Goal: Task Accomplishment & Management: Manage account settings

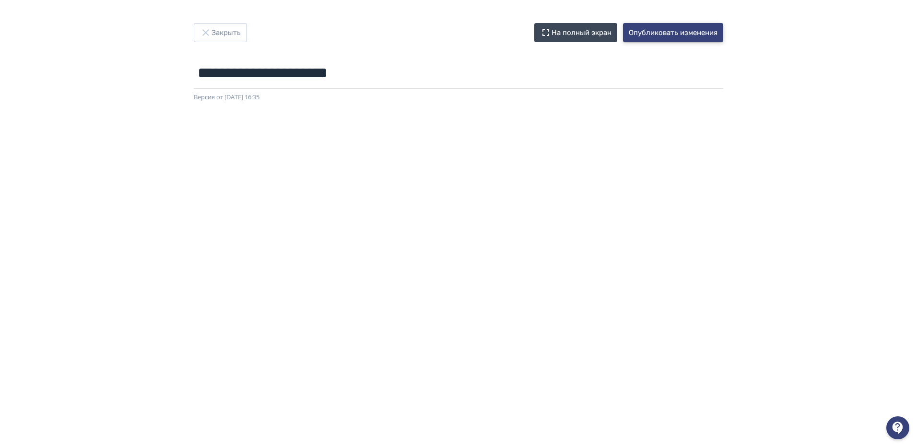
click at [686, 40] on button "Опубликовать изменения" at bounding box center [673, 32] width 100 height 19
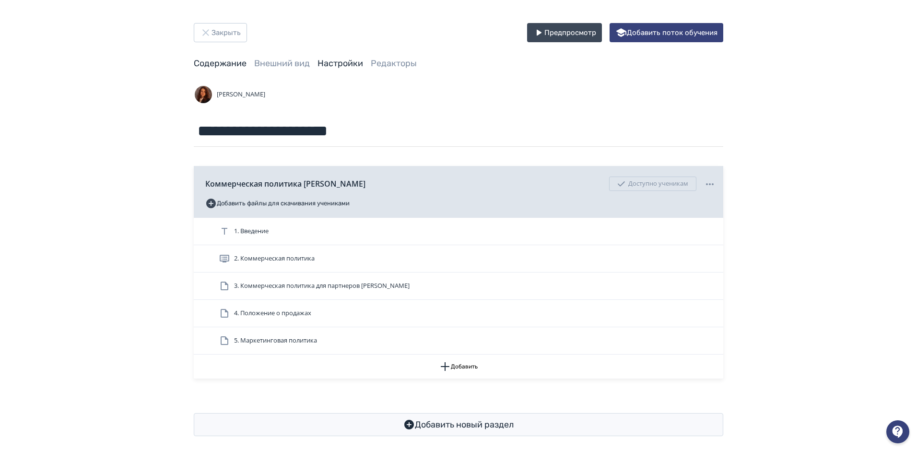
click at [346, 64] on link "Настройки" at bounding box center [340, 63] width 46 height 11
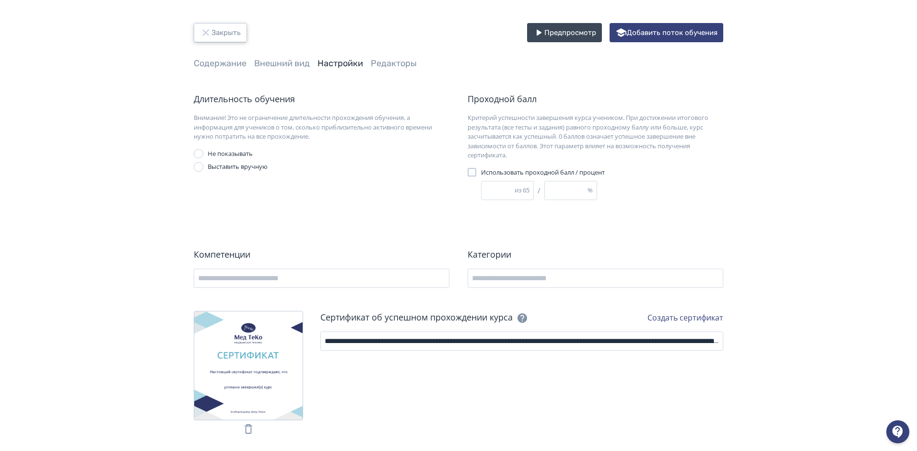
click at [241, 32] on button "Закрыть" at bounding box center [220, 32] width 53 height 19
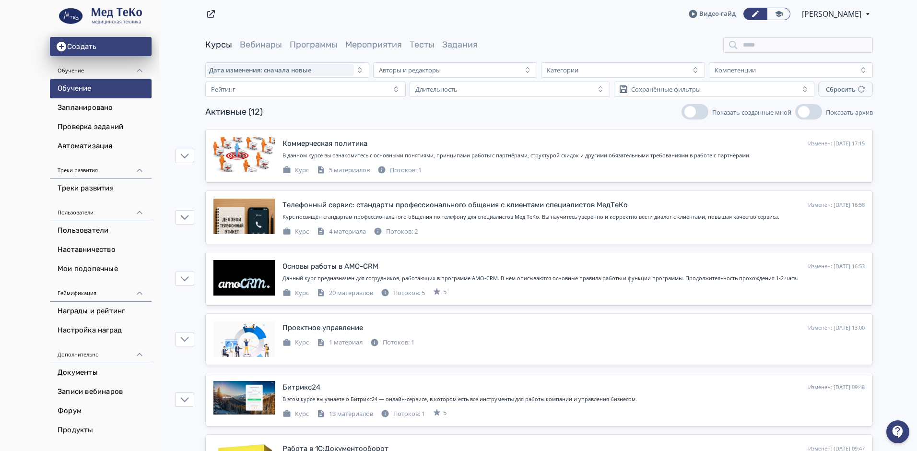
click at [903, 438] on div at bounding box center [897, 431] width 23 height 23
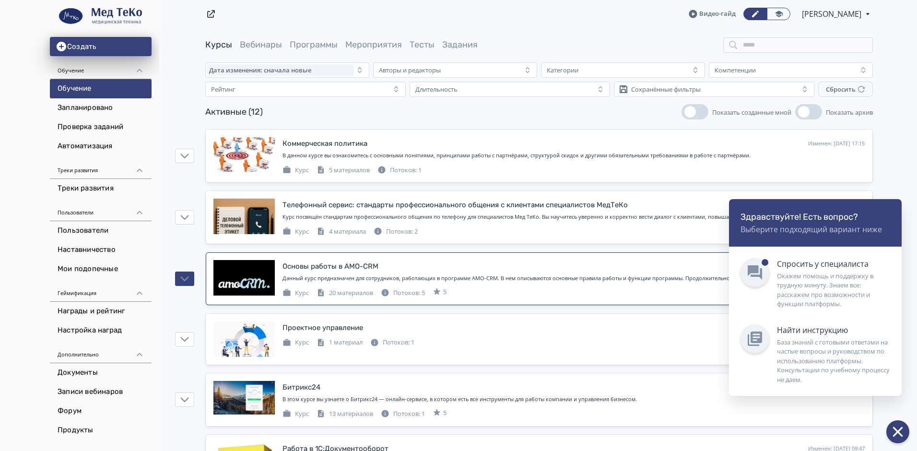
click at [846, 294] on div "Окажем помощь и поддержку в трудную минуту. Знаем все: расскажем про возможност…" at bounding box center [833, 289] width 113 height 37
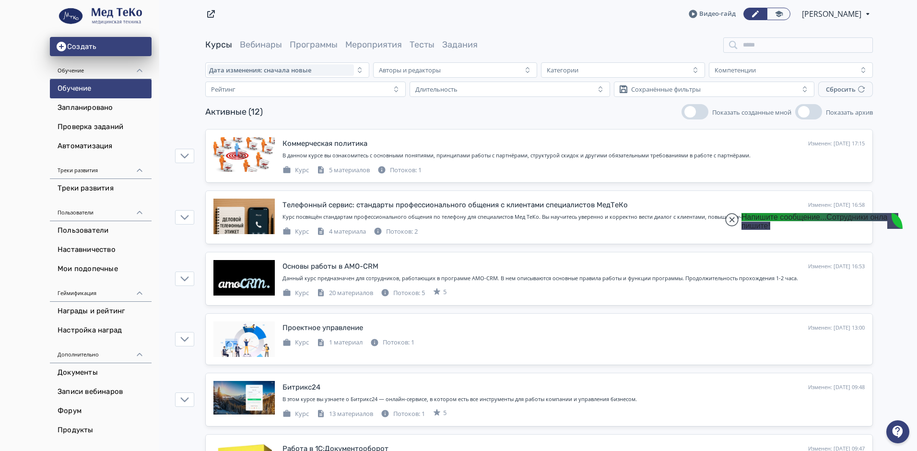
scroll to position [3, 0]
type textarea "**********"
type input "**********"
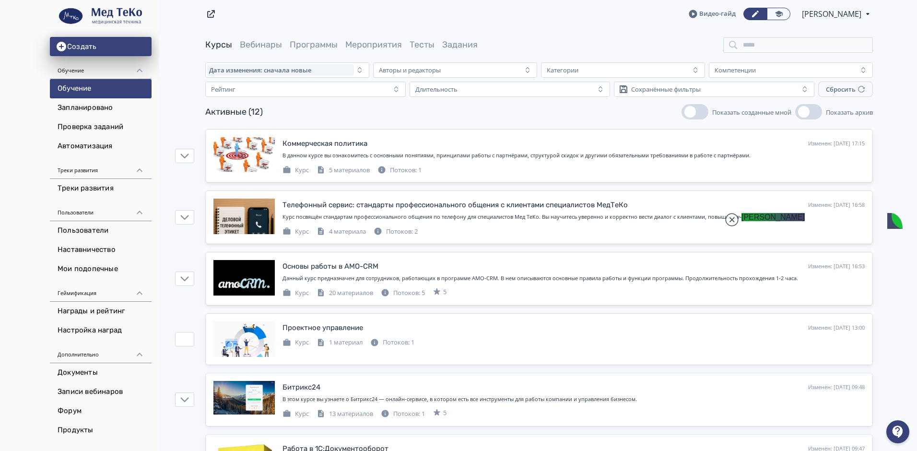
scroll to position [21804, 0]
type textarea "**********"
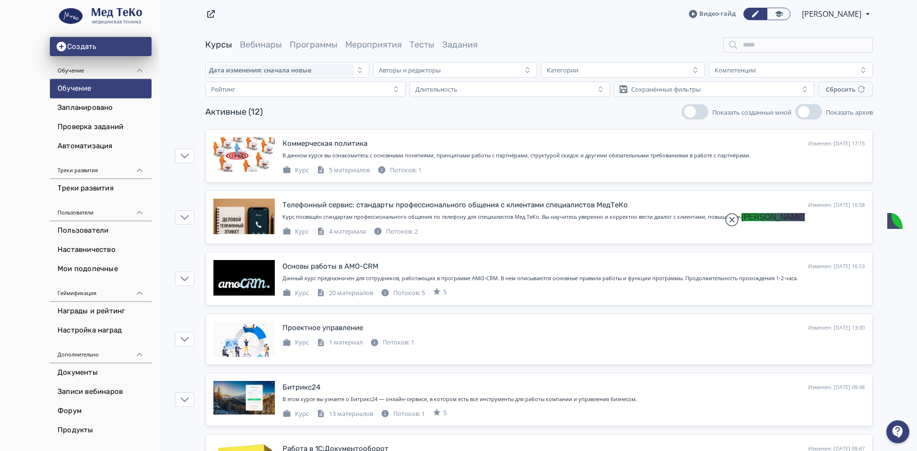
click at [71, 231] on link "Пользователи" at bounding box center [101, 230] width 102 height 19
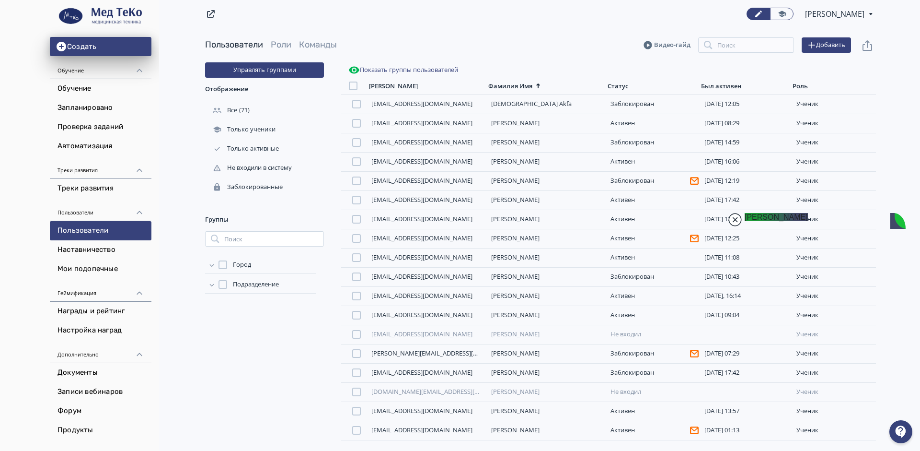
click at [732, 218] on jdiv at bounding box center [735, 219] width 13 height 13
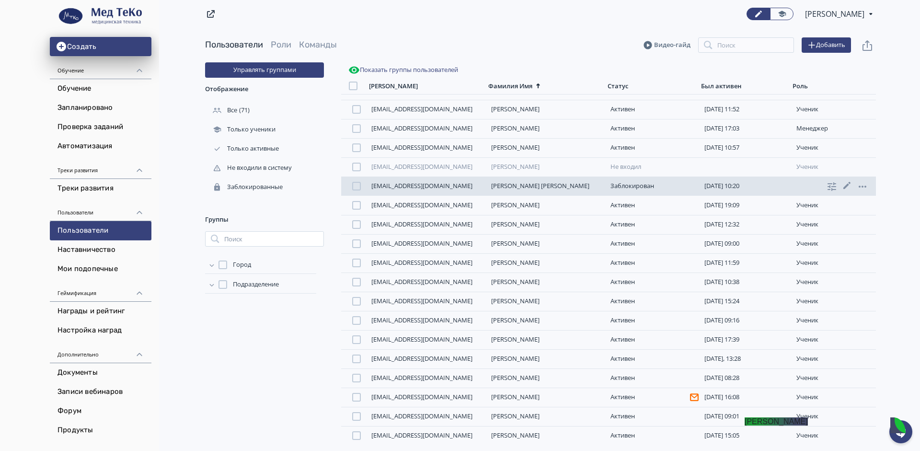
scroll to position [469, 0]
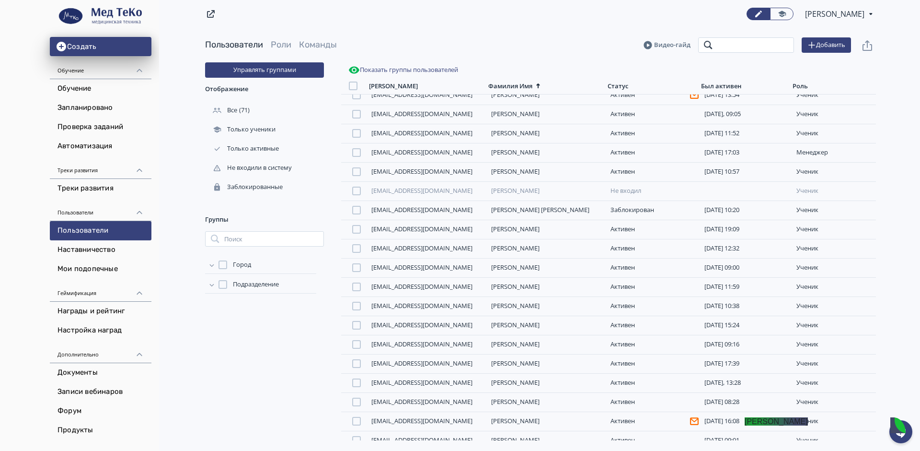
click at [714, 44] on input "search" at bounding box center [746, 44] width 96 height 15
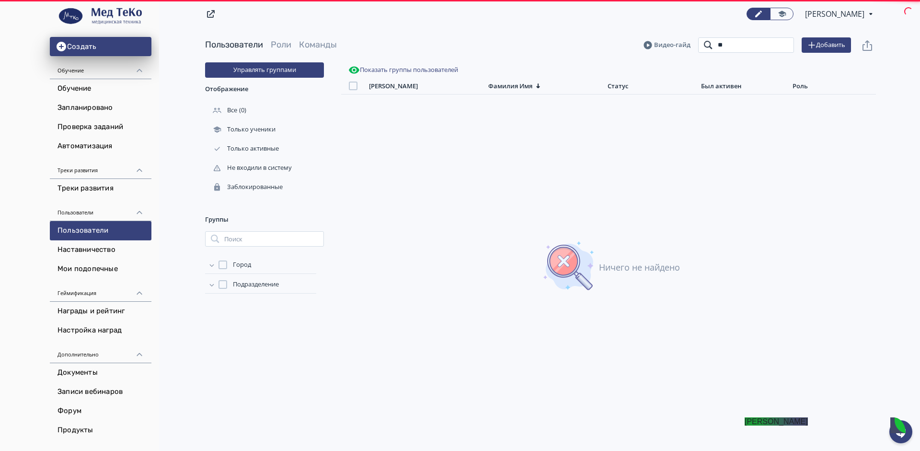
type input "*"
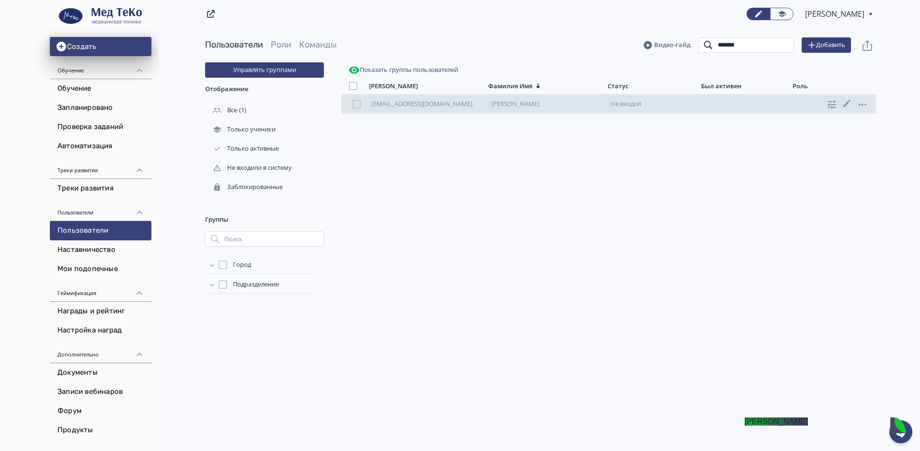
type input "*******"
click at [357, 106] on div at bounding box center [356, 104] width 9 height 9
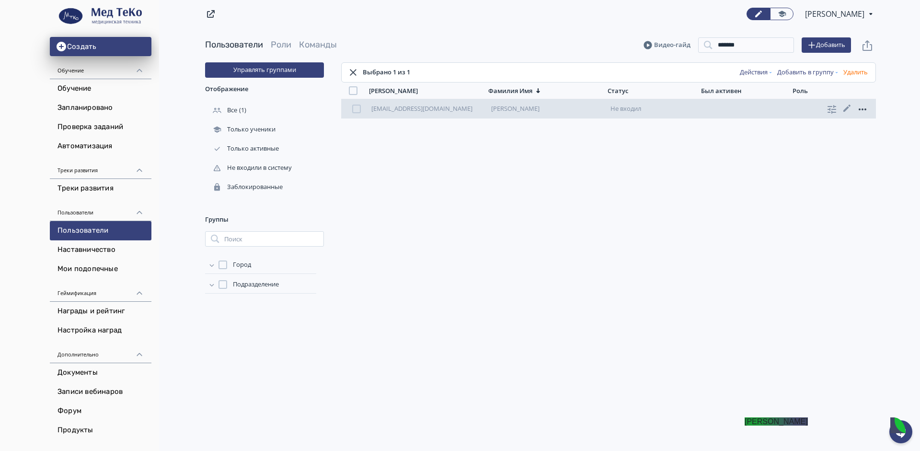
click at [862, 110] on icon at bounding box center [863, 110] width 12 height 12
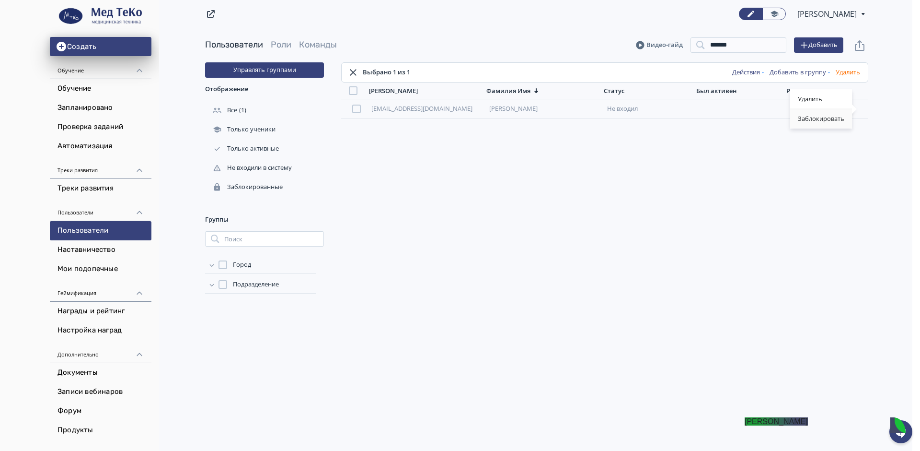
click at [833, 125] on div "Заблокировать" at bounding box center [822, 118] width 62 height 19
click at [786, 42] on input "*******" at bounding box center [746, 44] width 96 height 15
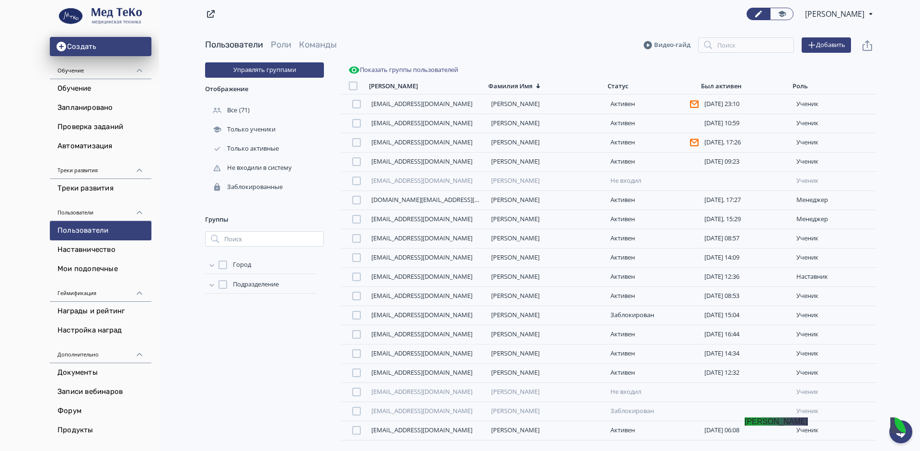
click at [808, 425] on jdiv "[PERSON_NAME]" at bounding box center [776, 421] width 63 height 8
click at [898, 427] on div at bounding box center [901, 431] width 23 height 23
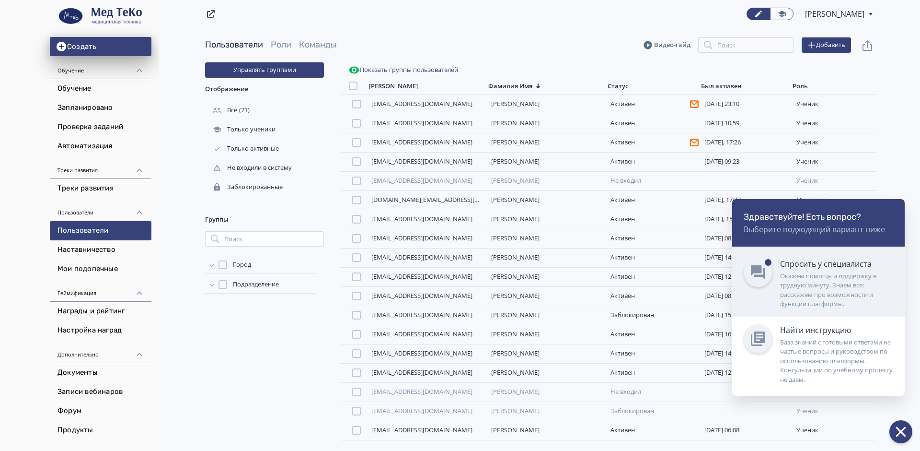
click at [829, 282] on div "Окажем помощь и поддержку в трудную минуту. Знаем все: расскажем про возможност…" at bounding box center [836, 289] width 113 height 37
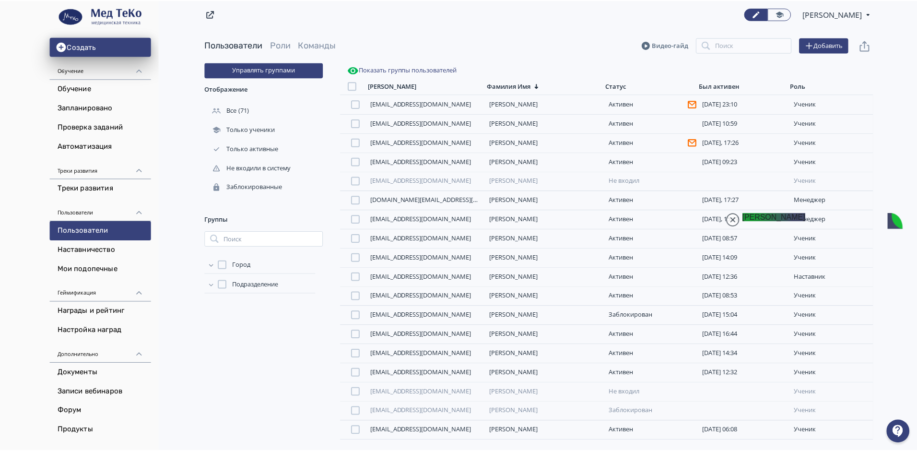
scroll to position [21783, 0]
drag, startPoint x: 781, startPoint y: 354, endPoint x: 821, endPoint y: 369, distance: 42.5
drag, startPoint x: 780, startPoint y: 356, endPoint x: 843, endPoint y: 377, distance: 65.8
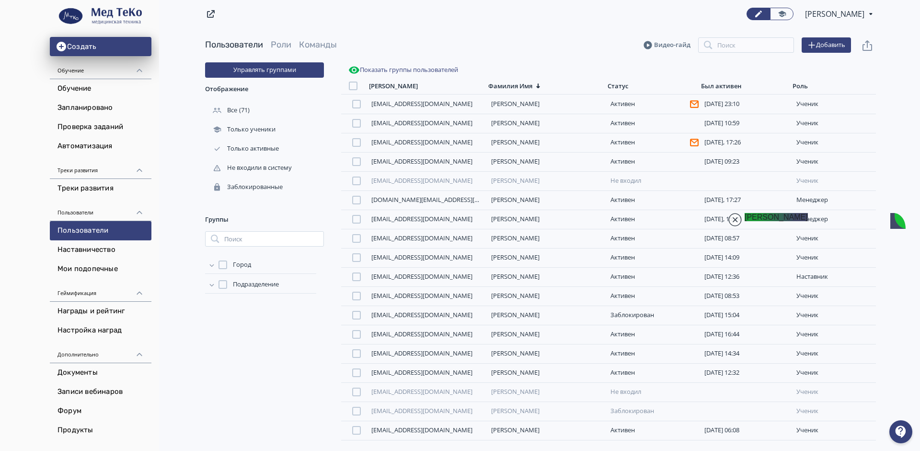
copy jdiv "Обновили информацию, курс должен быть завершен успешно"
type textarea "*******"
click at [728, 44] on input "search" at bounding box center [746, 44] width 96 height 15
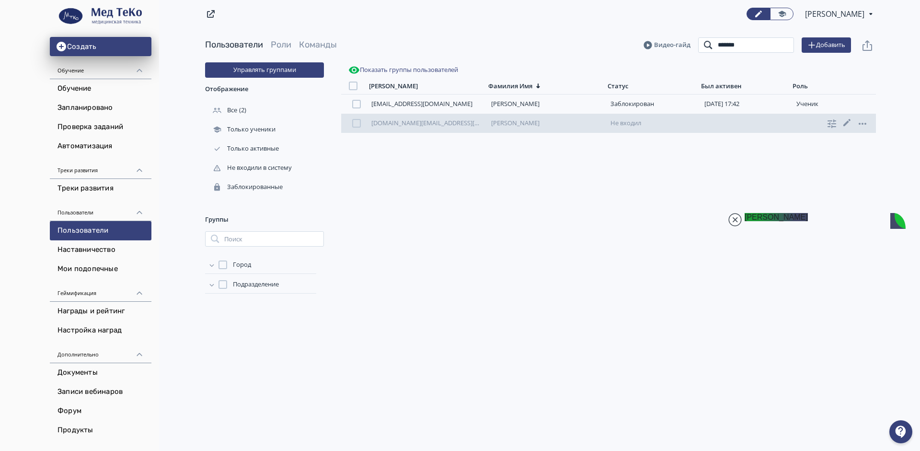
type input "*******"
click at [356, 123] on div at bounding box center [356, 123] width 9 height 9
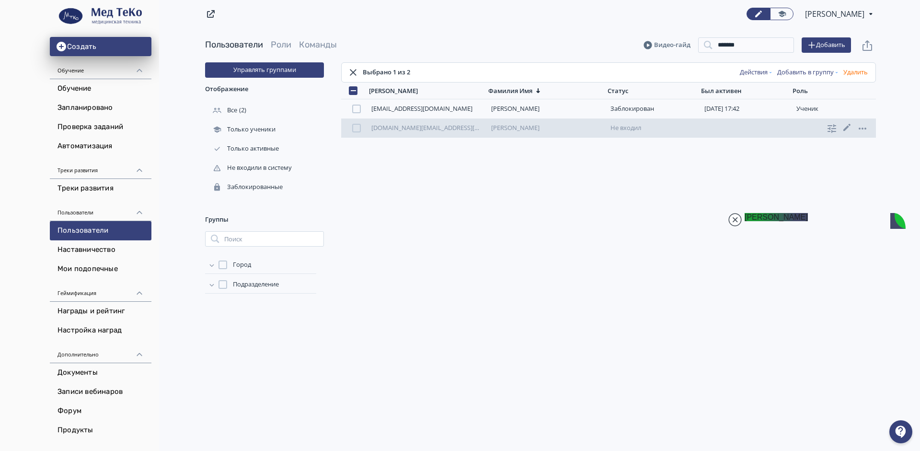
click at [356, 129] on div at bounding box center [356, 128] width 9 height 9
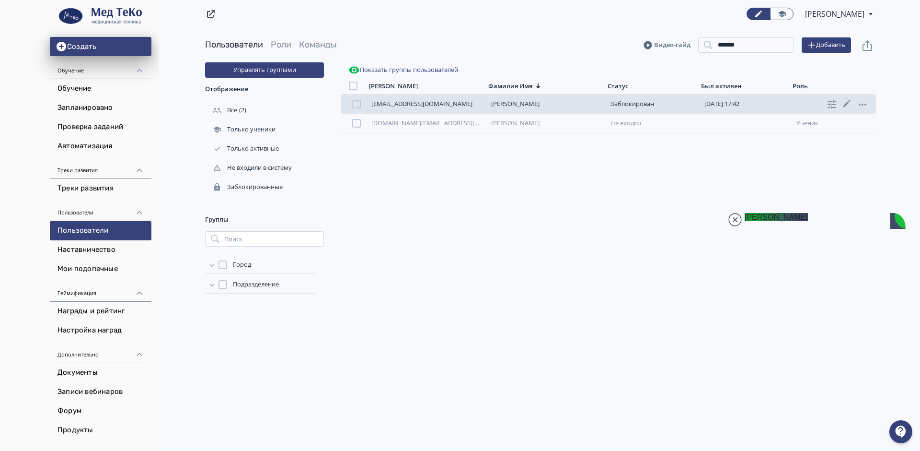
click at [358, 109] on div "[EMAIL_ADDRESS][DOMAIN_NAME] [PERSON_NAME] [DATE] 17:42 ученик" at bounding box center [608, 103] width 535 height 19
click at [358, 105] on div at bounding box center [356, 104] width 9 height 9
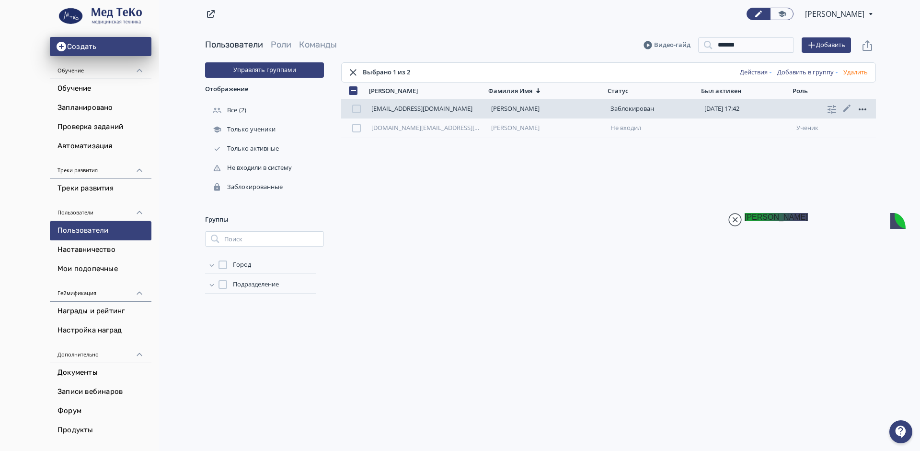
click at [866, 106] on icon at bounding box center [863, 110] width 12 height 12
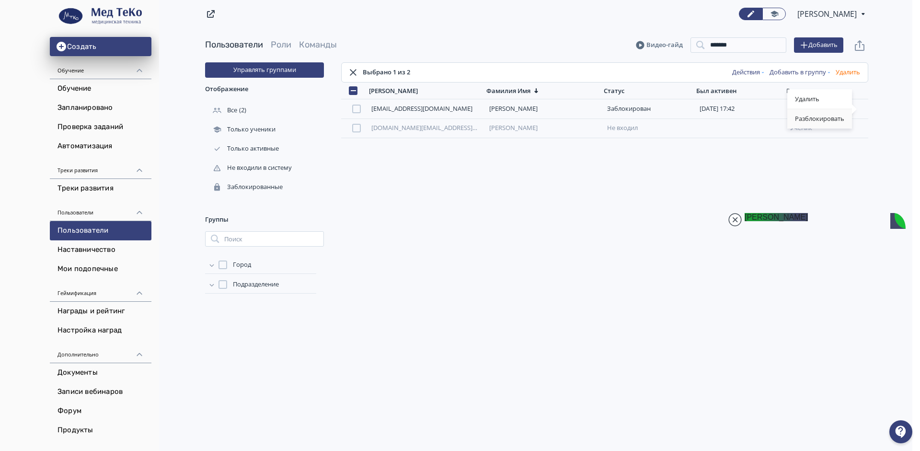
click at [821, 120] on div "Разблокировать" at bounding box center [820, 118] width 65 height 19
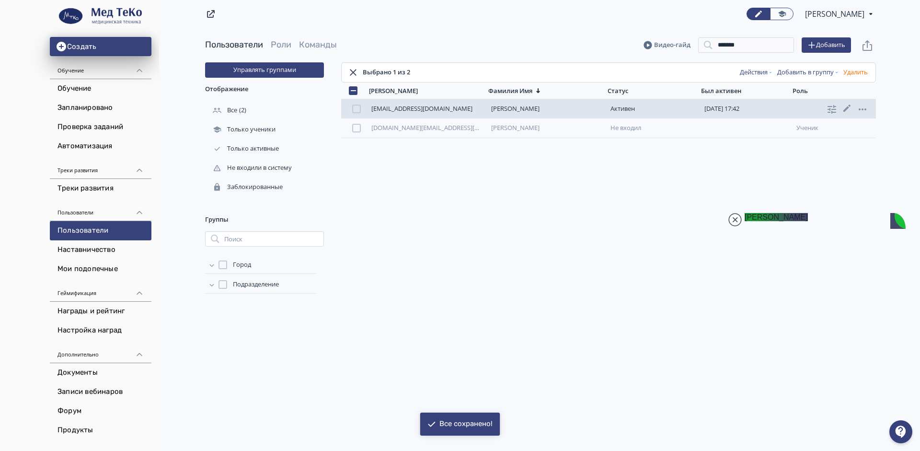
click at [357, 112] on div at bounding box center [356, 109] width 9 height 9
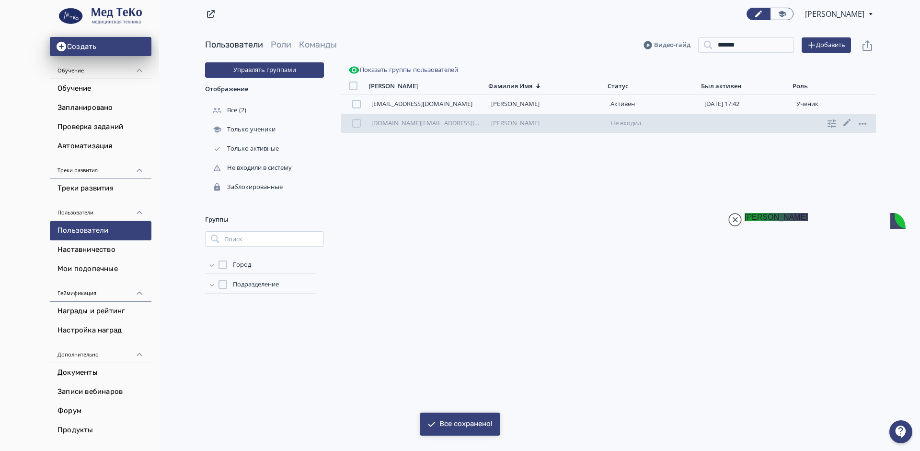
click at [354, 122] on div at bounding box center [356, 123] width 9 height 9
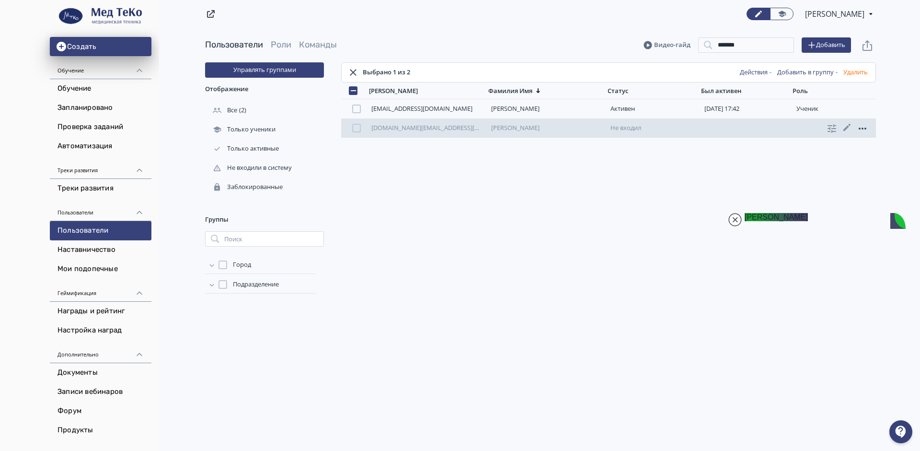
click at [861, 128] on icon at bounding box center [863, 129] width 12 height 12
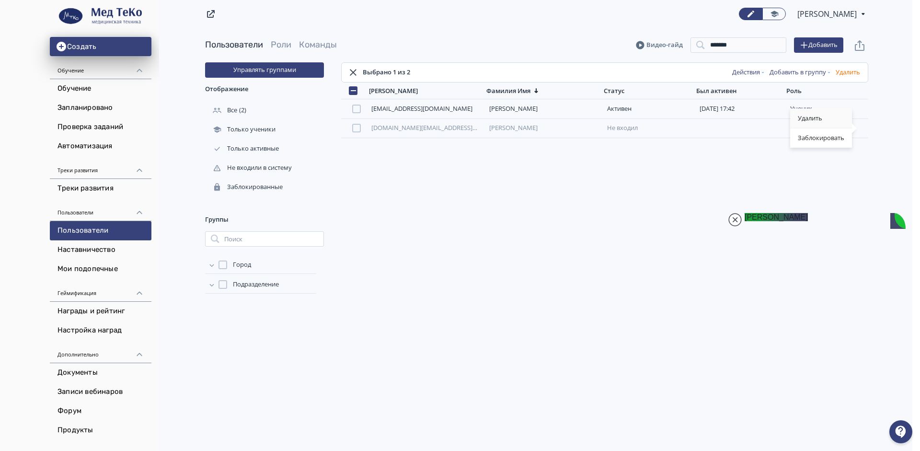
click at [810, 116] on div "Удалить" at bounding box center [822, 118] width 62 height 19
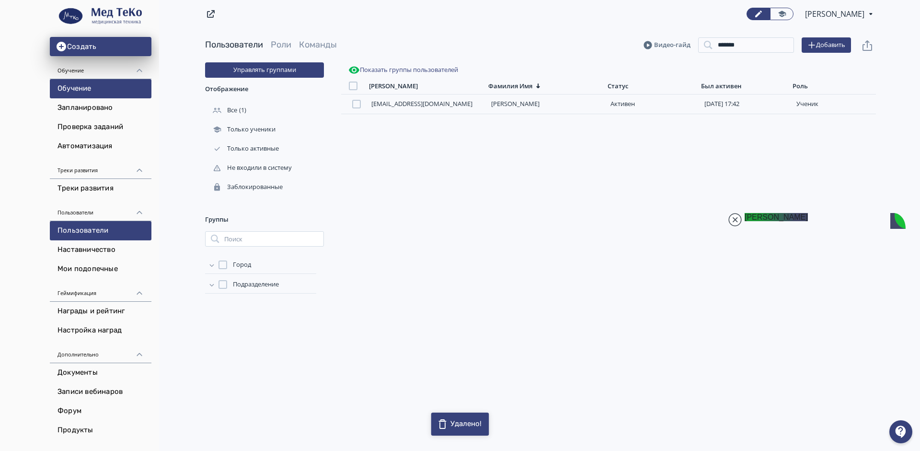
click at [90, 91] on link "Обучение" at bounding box center [101, 88] width 102 height 19
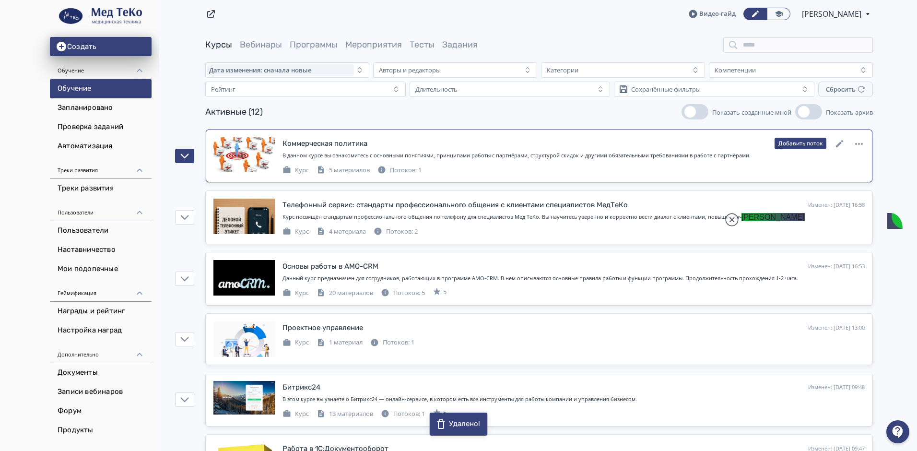
click at [401, 169] on div "Потоков: 1" at bounding box center [399, 170] width 44 height 10
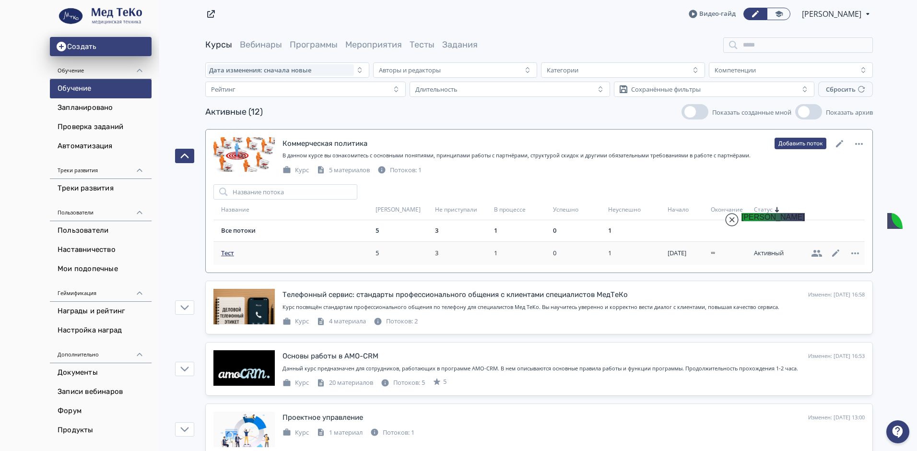
click at [226, 249] on span "Тест" at bounding box center [296, 253] width 151 height 10
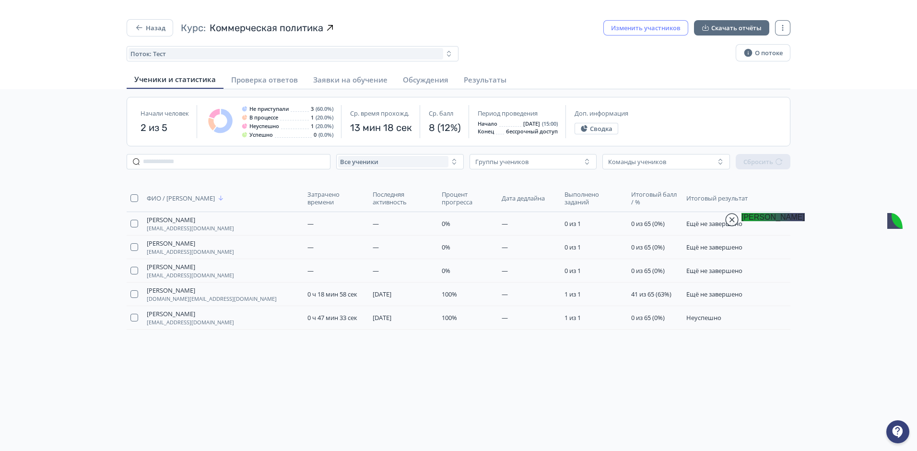
click at [645, 26] on button "Изменить участников" at bounding box center [645, 27] width 85 height 15
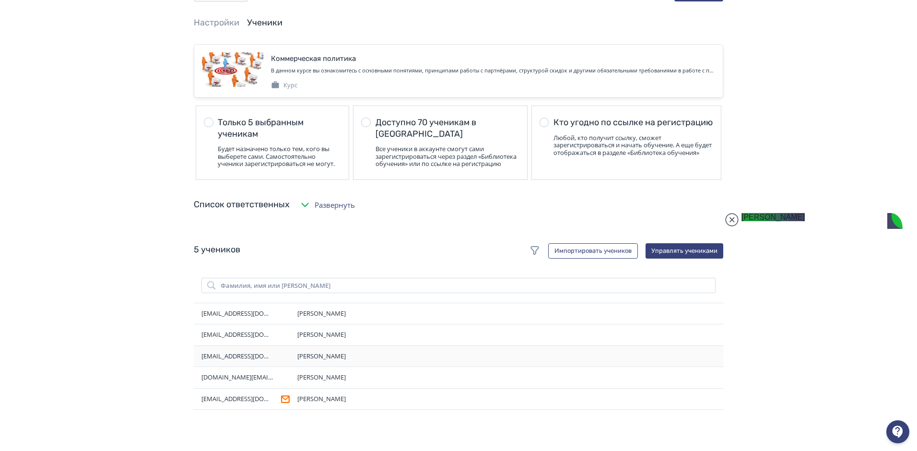
scroll to position [96, 0]
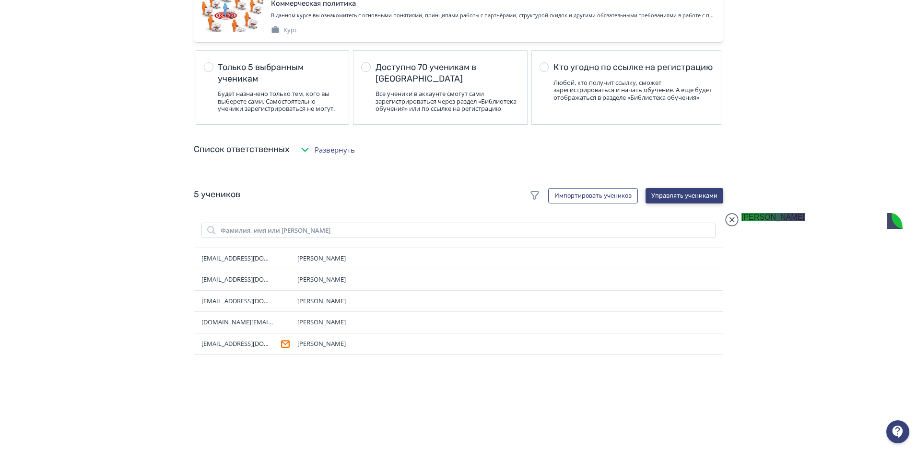
drag, startPoint x: 681, startPoint y: 192, endPoint x: 677, endPoint y: 197, distance: 6.1
click at [680, 192] on div "5 учеников Импортировать учеников Управлять учениками [PERSON_NAME], имя или [P…" at bounding box center [458, 387] width 529 height 418
click at [673, 202] on button "Управлять учениками" at bounding box center [684, 195] width 78 height 15
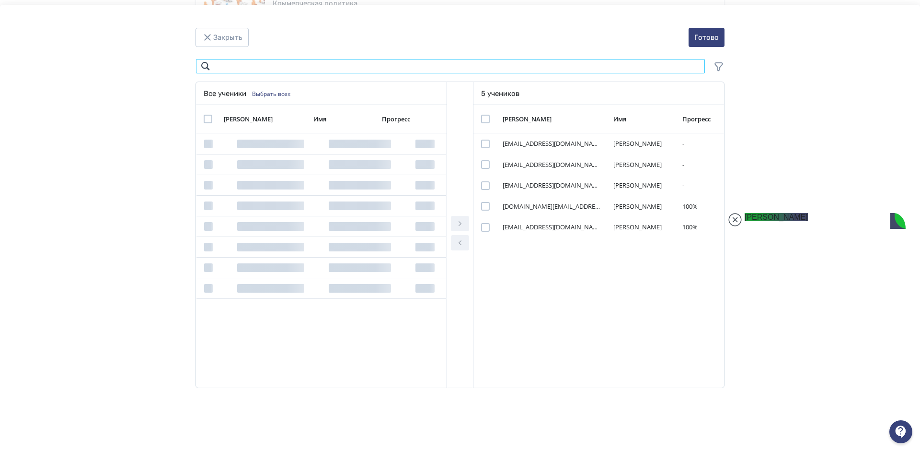
click at [242, 69] on input "Modal" at bounding box center [451, 65] width 510 height 15
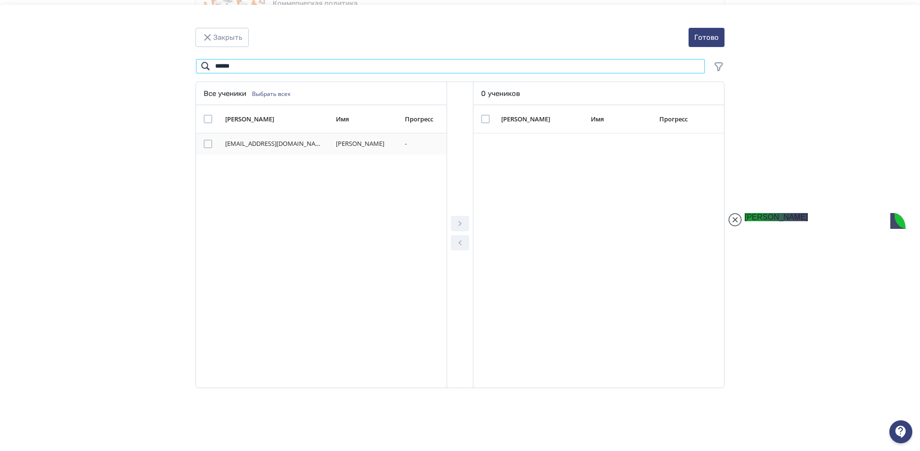
type input "******"
click at [208, 144] on div "Modal" at bounding box center [208, 144] width 9 height 9
click at [460, 225] on icon "Modal" at bounding box center [460, 224] width 12 height 12
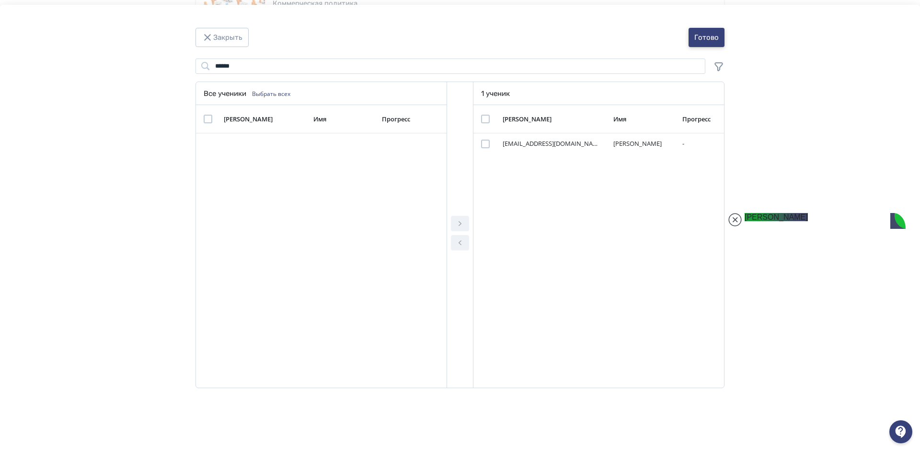
click at [704, 37] on button "Готово" at bounding box center [707, 37] width 36 height 19
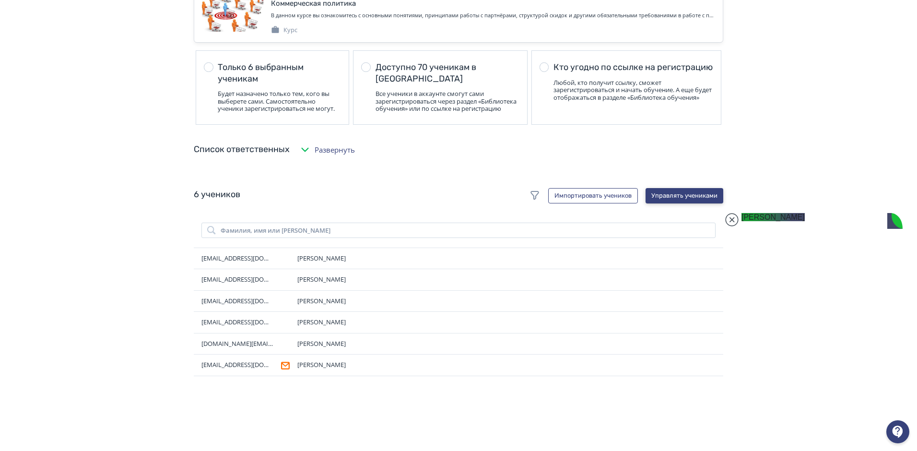
scroll to position [0, 0]
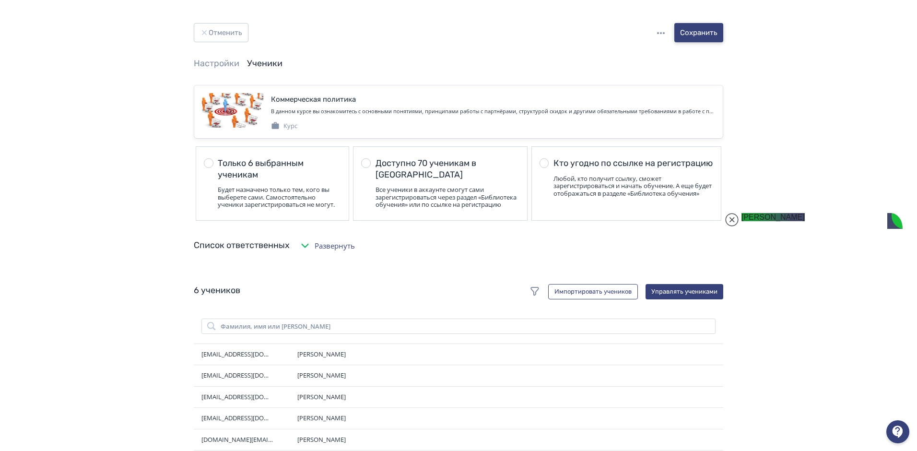
click at [690, 31] on button "Сохранить" at bounding box center [698, 32] width 49 height 19
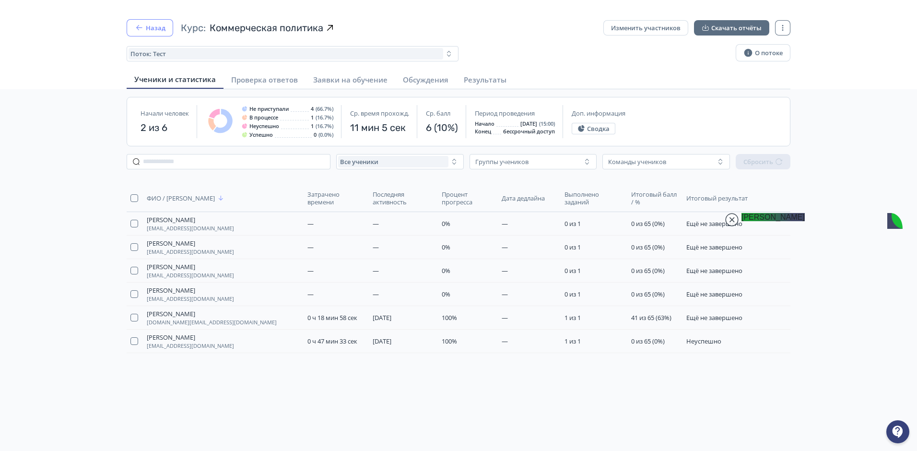
click at [162, 23] on button "Назад" at bounding box center [150, 27] width 47 height 17
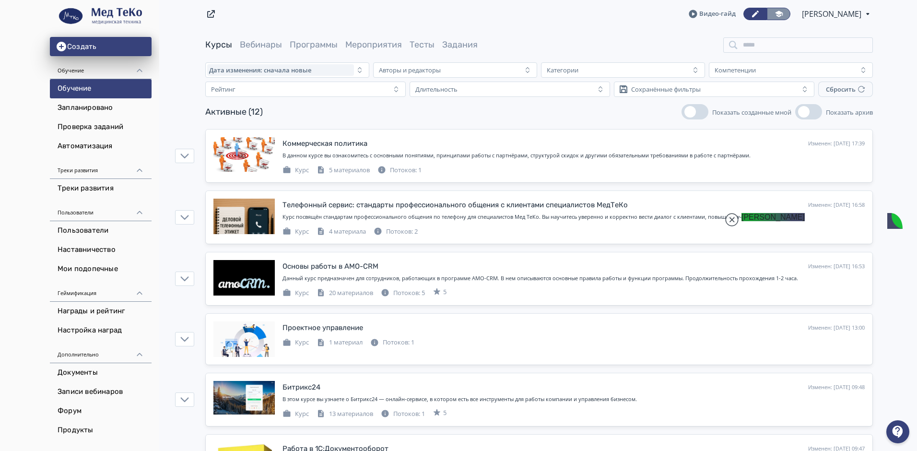
click at [782, 14] on icon at bounding box center [779, 14] width 8 height 6
